Goal: Task Accomplishment & Management: Use online tool/utility

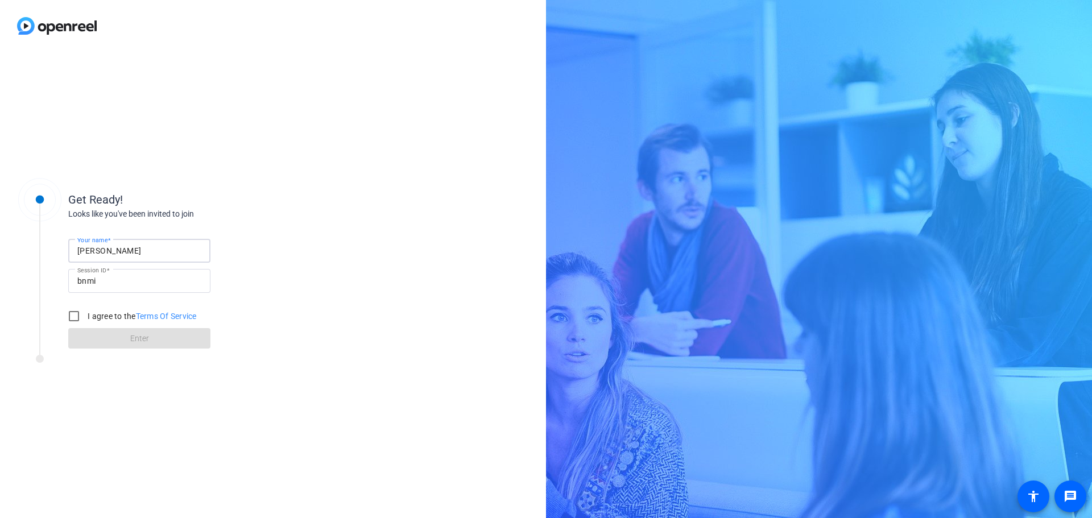
drag, startPoint x: 88, startPoint y: 255, endPoint x: 26, endPoint y: 255, distance: 62.0
click at [26, 255] on div "Get Ready! Looks like you've been invited to join Your name [PERSON_NAME] Sessi…" at bounding box center [153, 263] width 284 height 184
type input "[PERSON_NAME]"
click at [73, 317] on input "I agree to the Terms Of Service" at bounding box center [74, 316] width 23 height 23
checkbox input "true"
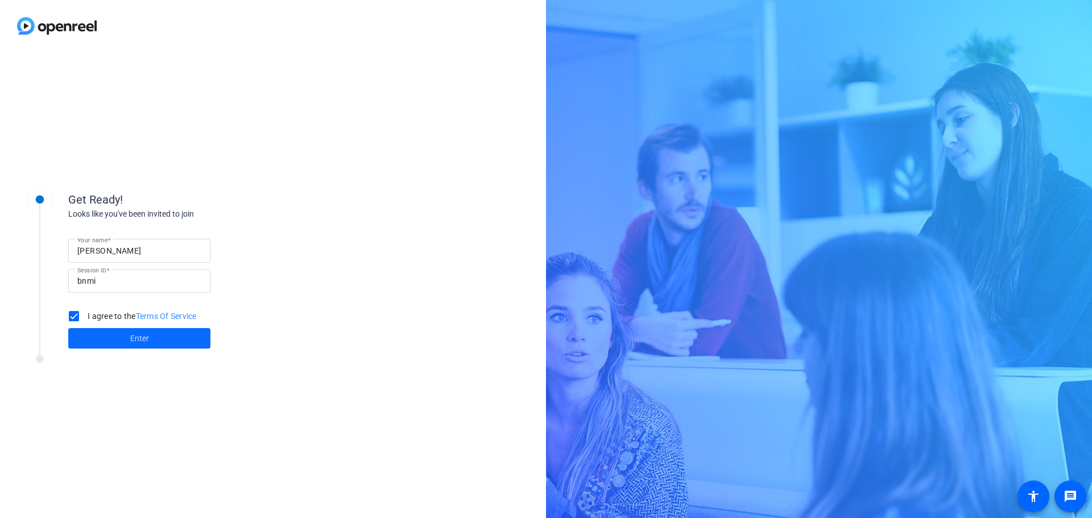
click at [95, 340] on span at bounding box center [139, 338] width 142 height 27
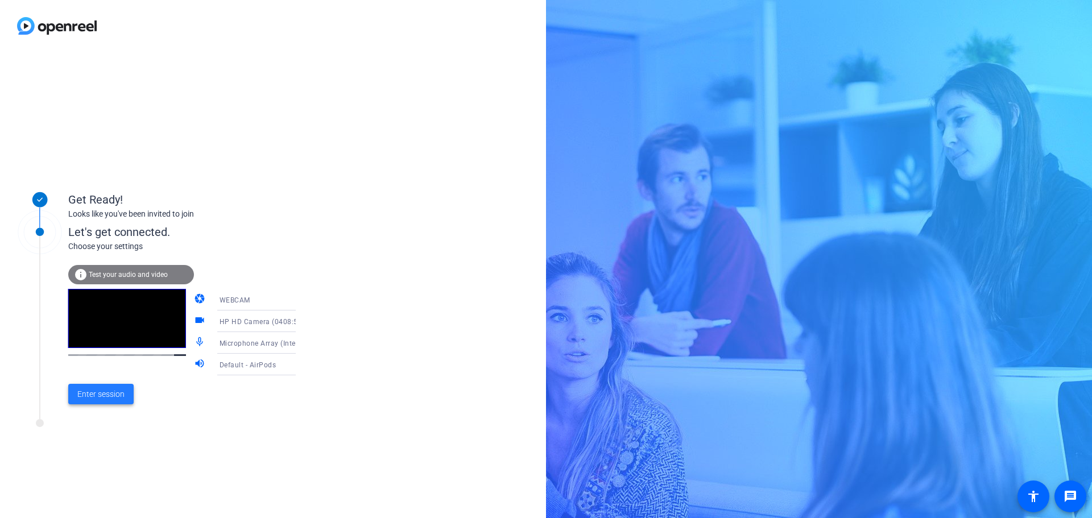
click at [100, 395] on span "Enter session" at bounding box center [100, 394] width 47 height 12
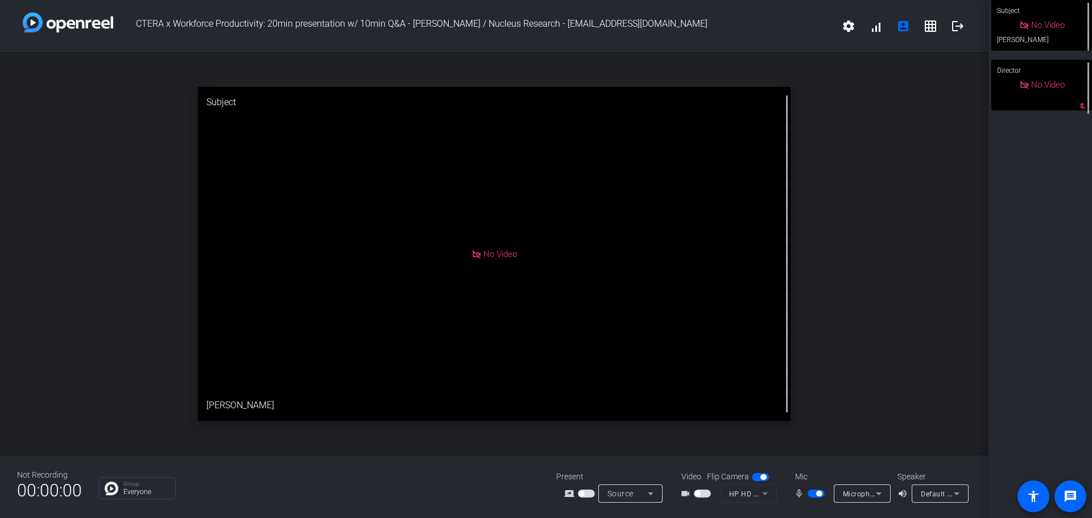
click at [809, 493] on span "button" at bounding box center [816, 494] width 17 height 8
click at [1051, 347] on div "Subject No Video [PERSON_NAME] mic_off_outline Director No Video mic_off_outline" at bounding box center [1039, 259] width 103 height 518
